Goal: Navigation & Orientation: Find specific page/section

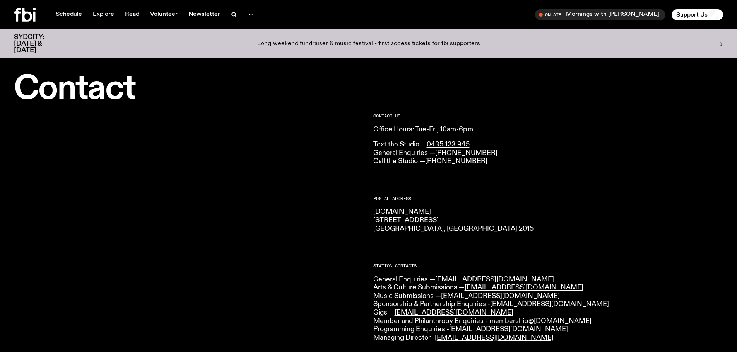
click at [219, 12] on link "Newsletter" at bounding box center [204, 14] width 41 height 11
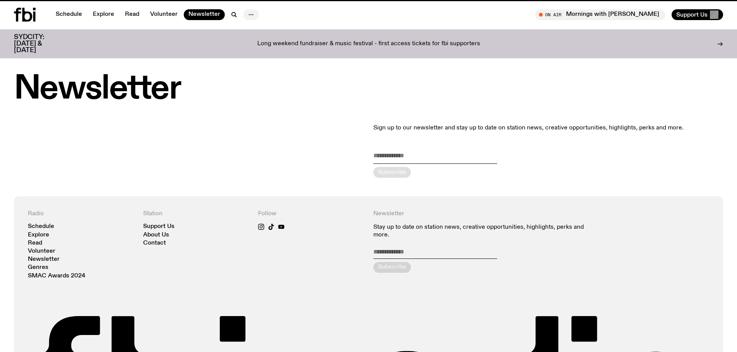
click at [249, 14] on icon "button" at bounding box center [250, 14] width 9 height 9
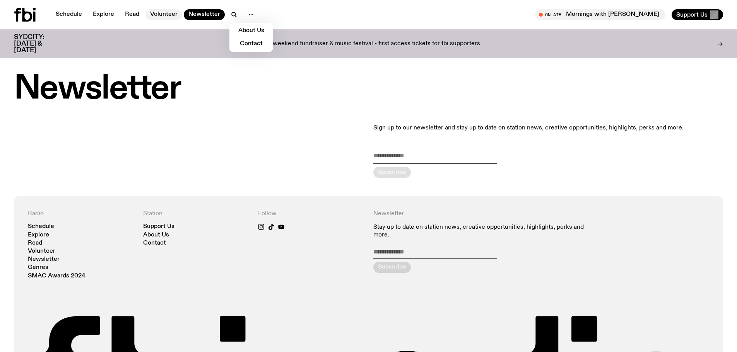
click at [162, 12] on link "Volunteer" at bounding box center [163, 14] width 37 height 11
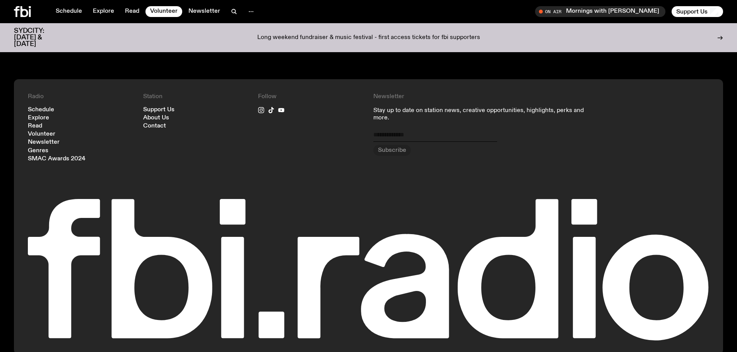
scroll to position [812, 0]
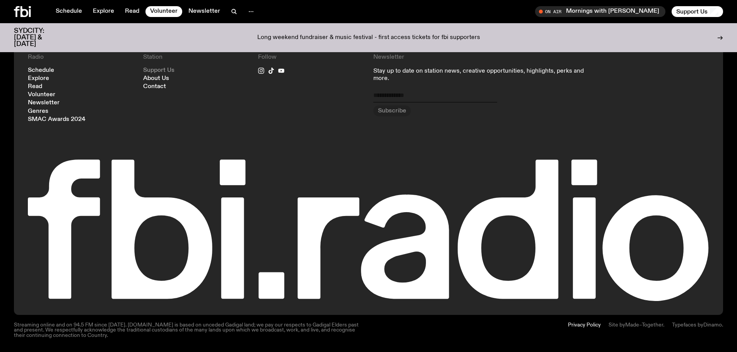
click at [151, 70] on link "Support Us" at bounding box center [158, 71] width 31 height 6
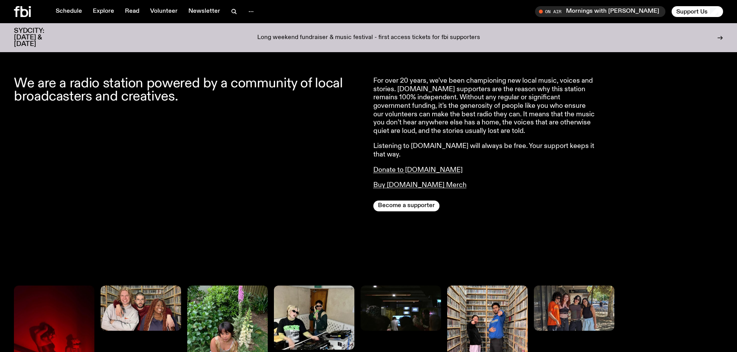
scroll to position [266, 0]
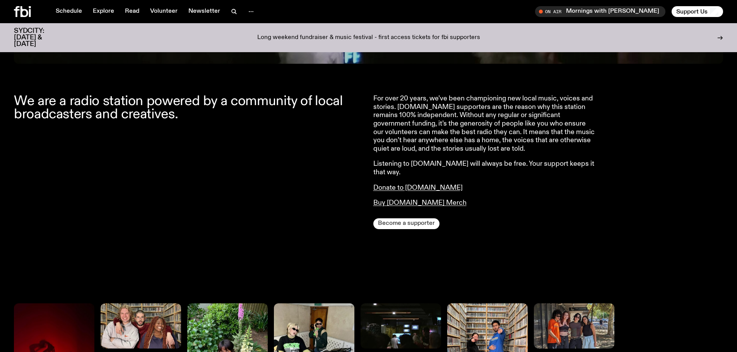
click at [393, 219] on button "Become a supporter" at bounding box center [406, 223] width 66 height 11
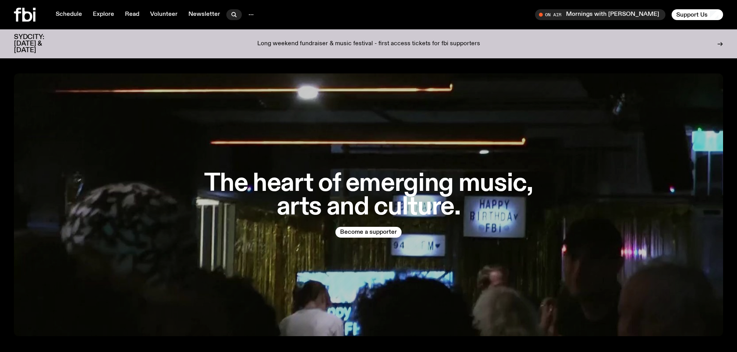
click at [231, 14] on icon "button" at bounding box center [233, 14] width 9 height 9
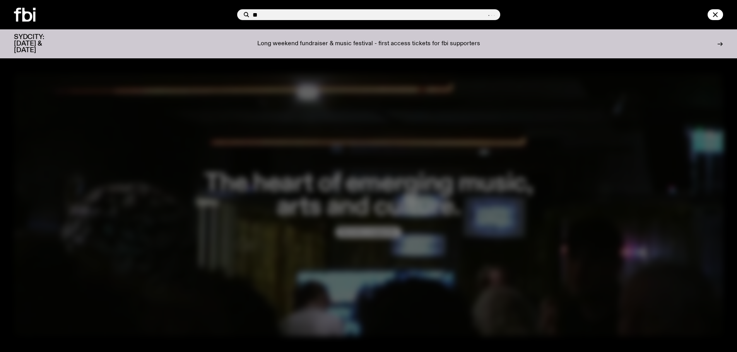
type input "*"
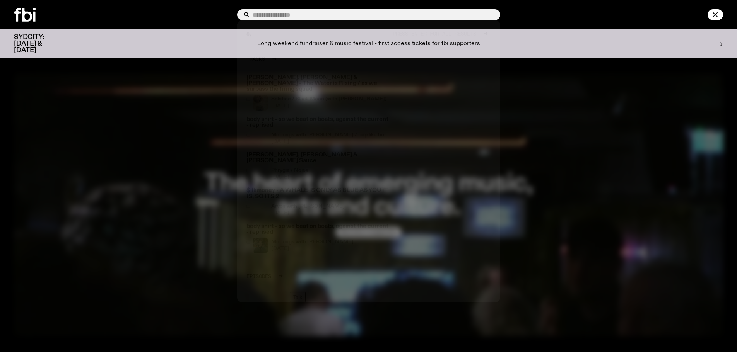
type input "*"
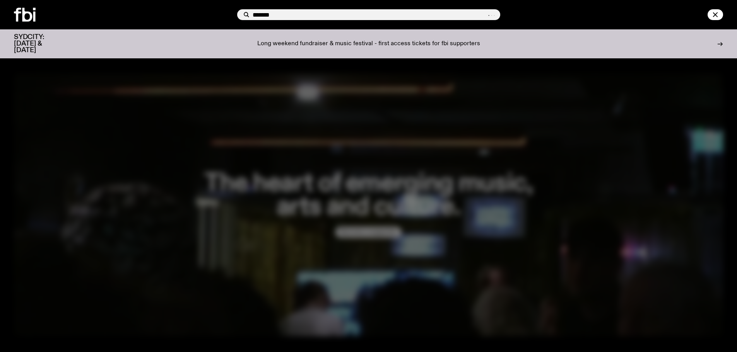
type input "*******"
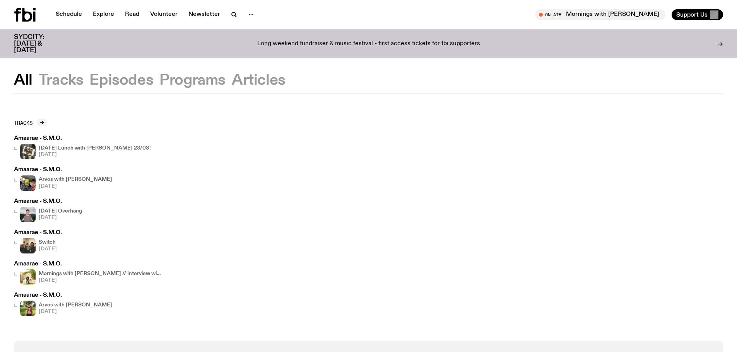
click at [110, 150] on h4 "[DATE] Lunch with [PERSON_NAME] 23/08!" at bounding box center [95, 148] width 112 height 5
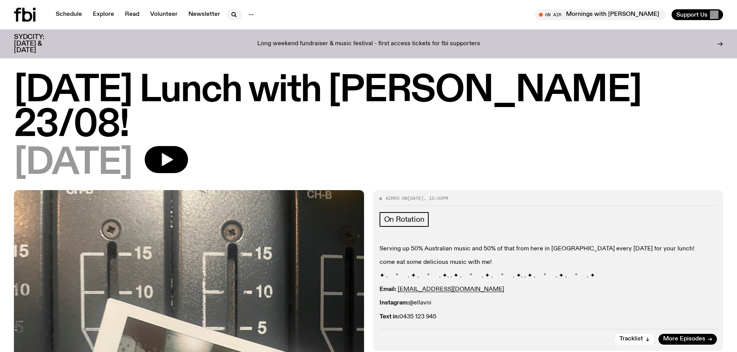
click at [229, 12] on icon "button" at bounding box center [233, 14] width 9 height 9
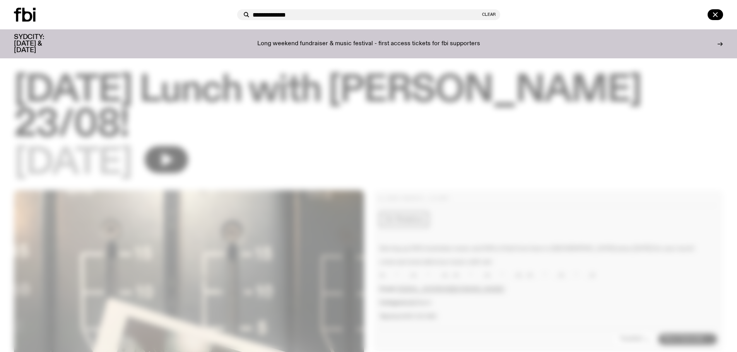
type input "**********"
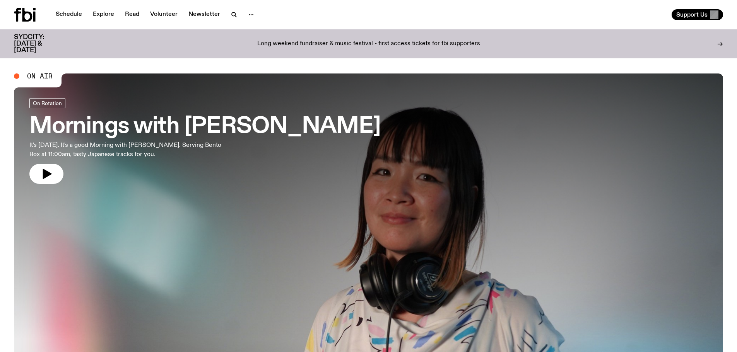
click at [240, 15] on nav "Schedule Explore Read Volunteer Newsletter" at bounding box center [155, 14] width 208 height 11
click at [235, 17] on icon "button" at bounding box center [233, 14] width 9 height 9
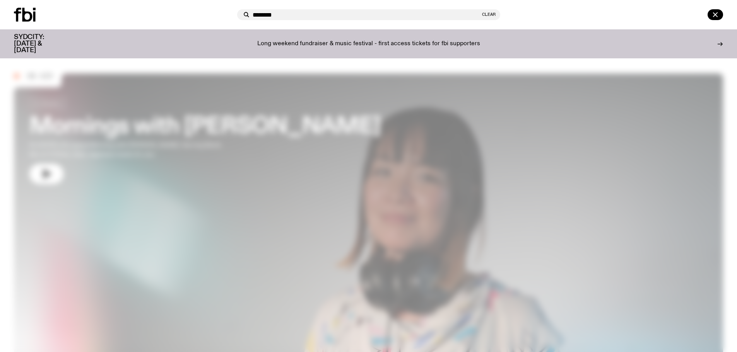
type input "********"
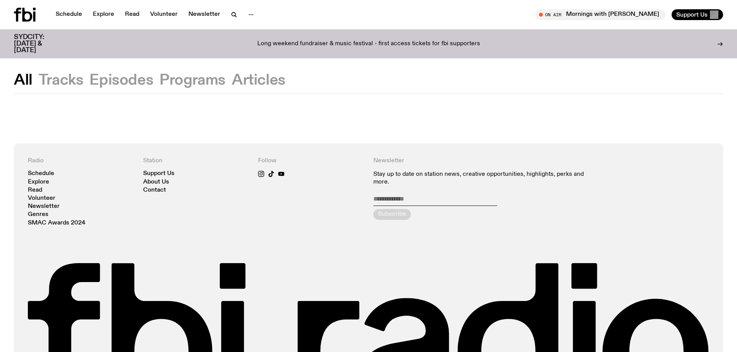
click at [89, 82] on button "Tracks" at bounding box center [121, 80] width 64 height 14
click at [159, 80] on button "Episodes" at bounding box center [192, 80] width 66 height 14
click at [232, 84] on button "Programs" at bounding box center [259, 80] width 54 height 14
click at [243, 82] on button "Articles" at bounding box center [259, 80] width 54 height 14
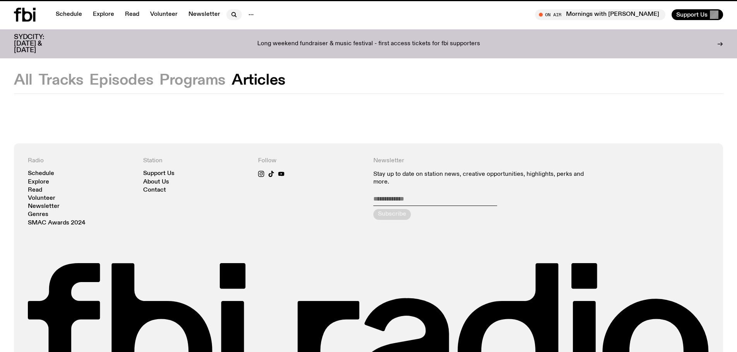
click at [231, 18] on icon "button" at bounding box center [233, 14] width 9 height 9
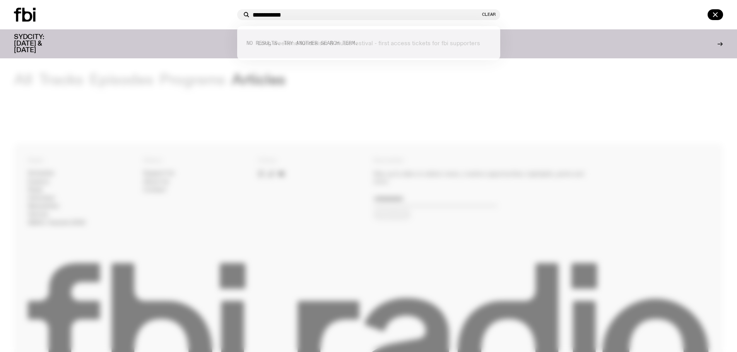
type input "**********"
